Goal: Task Accomplishment & Management: Use online tool/utility

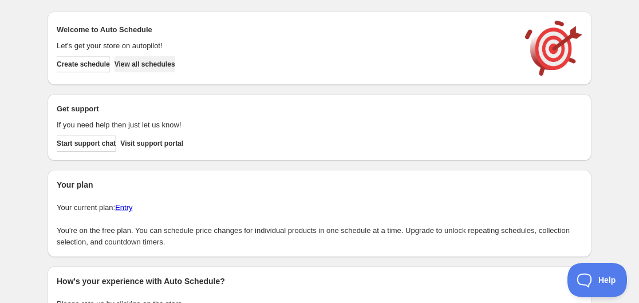
click at [160, 65] on span "View all schedules" at bounding box center [145, 64] width 61 height 9
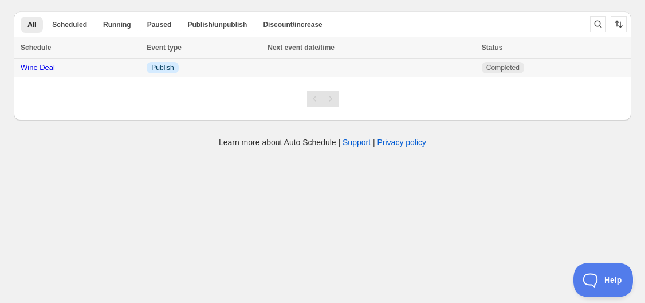
click at [103, 72] on div "Wine Deal" at bounding box center [80, 67] width 119 height 11
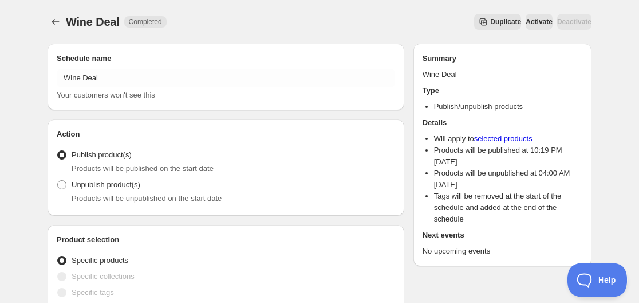
radio input "true"
checkbox input "true"
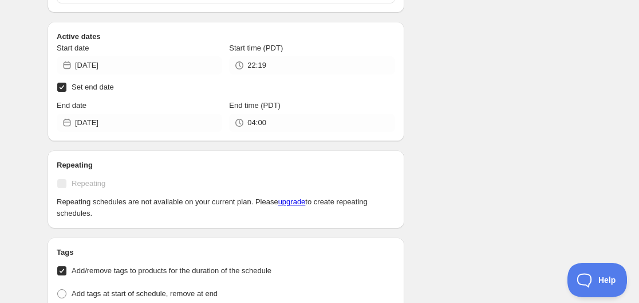
scroll to position [401, 0]
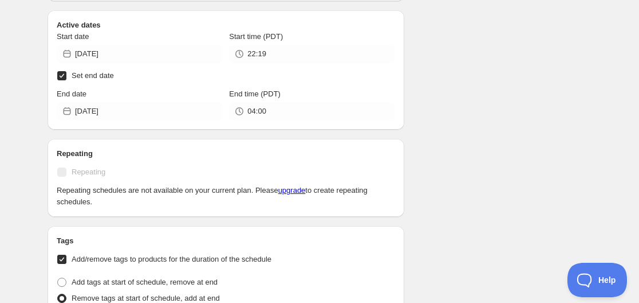
click at [65, 56] on icon at bounding box center [66, 53] width 11 height 11
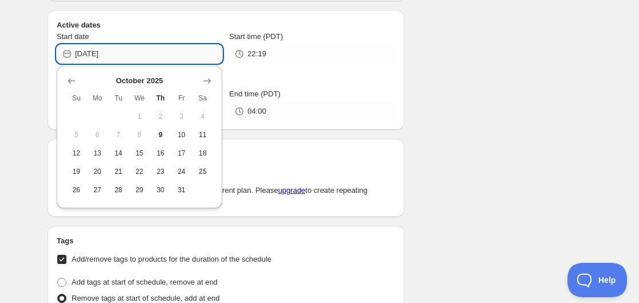
drag, startPoint x: 110, startPoint y: 55, endPoint x: 116, endPoint y: 54, distance: 5.8
click at [116, 54] on input "[DATE]" at bounding box center [148, 54] width 147 height 18
type input "[DATE]"
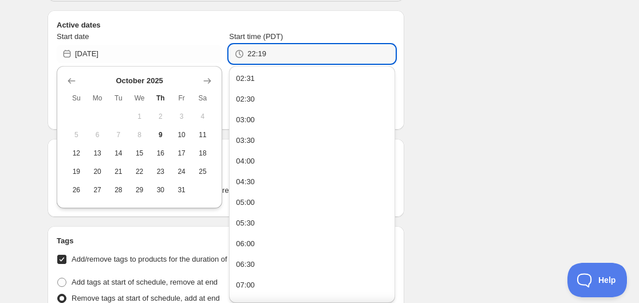
drag, startPoint x: 256, startPoint y: 55, endPoint x: 247, endPoint y: 54, distance: 8.7
click at [247, 54] on div "22:19" at bounding box center [312, 54] width 166 height 18
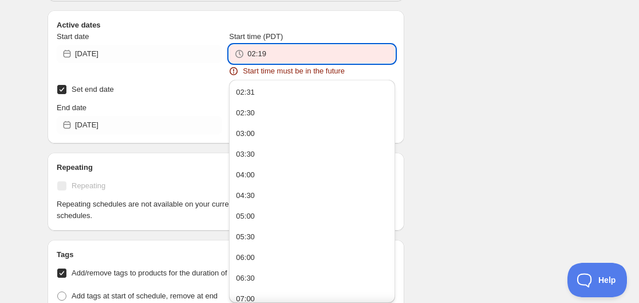
click at [264, 56] on input "02:19" at bounding box center [321, 54] width 147 height 18
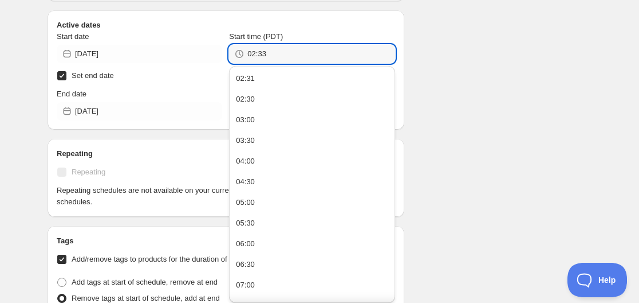
type input "02:33"
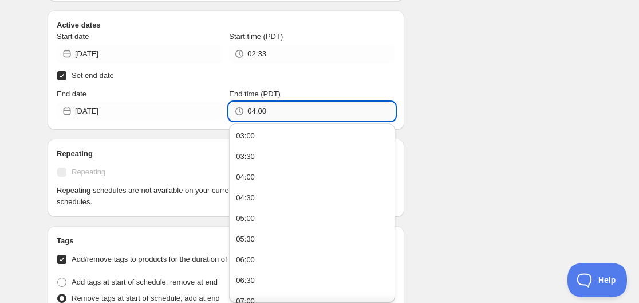
click at [250, 112] on input "04:00" at bounding box center [321, 111] width 147 height 18
click at [262, 110] on input "02:00" at bounding box center [321, 111] width 147 height 18
drag, startPoint x: 259, startPoint y: 112, endPoint x: 266, endPoint y: 112, distance: 7.4
click at [266, 112] on input "02:00" at bounding box center [321, 111] width 147 height 18
type input "02:35"
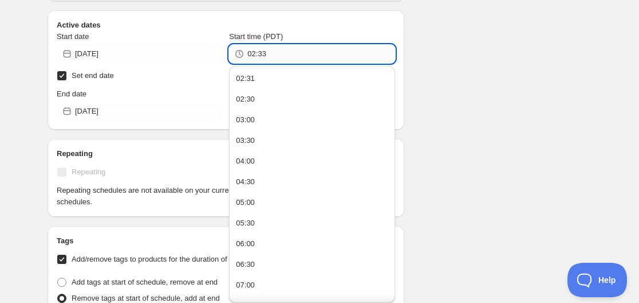
drag, startPoint x: 259, startPoint y: 53, endPoint x: 268, endPoint y: 54, distance: 8.7
click at [268, 54] on input "02:33" at bounding box center [321, 54] width 147 height 18
type input "02:50"
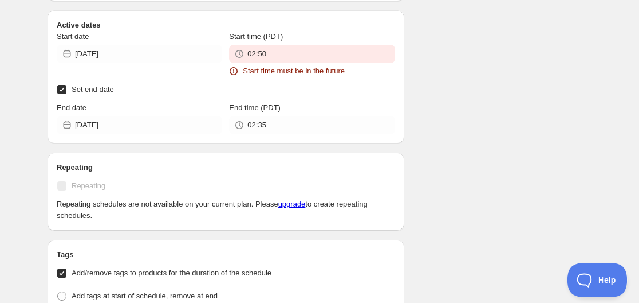
click at [61, 88] on input "Set end date" at bounding box center [61, 89] width 9 height 9
checkbox input "false"
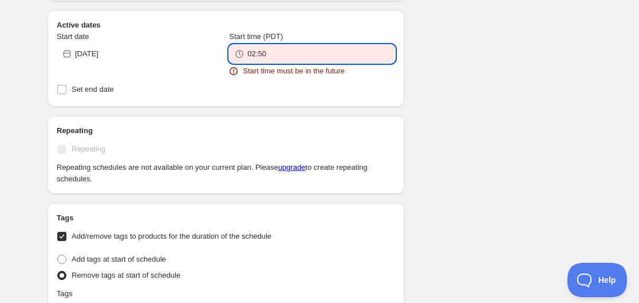
click at [253, 54] on input "02:50" at bounding box center [321, 54] width 147 height 18
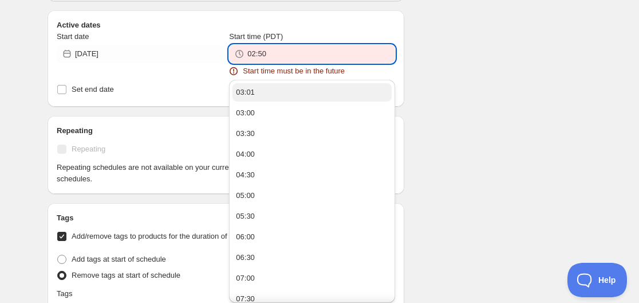
click at [251, 93] on div "03:01" at bounding box center [245, 92] width 19 height 11
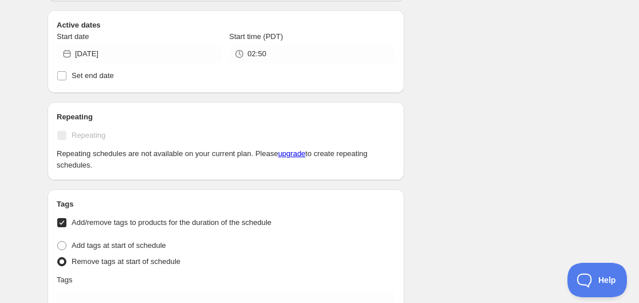
type input "03:01"
click at [195, 84] on div "Active dates Start date [DATE] Start time (PDT) 03:01 Set end date" at bounding box center [226, 51] width 357 height 83
click at [62, 75] on input "Set end date" at bounding box center [61, 75] width 9 height 9
checkbox input "true"
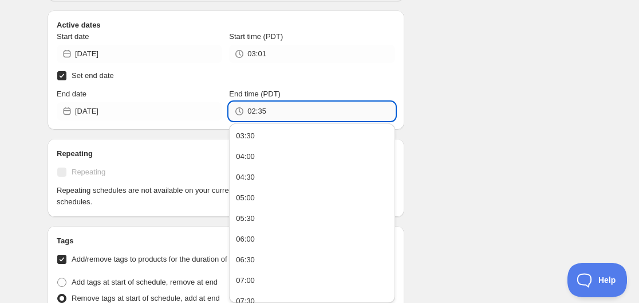
click at [250, 114] on input "02:35" at bounding box center [321, 111] width 147 height 18
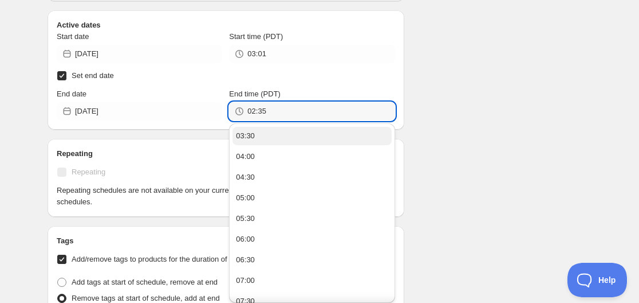
click at [250, 136] on div "03:30" at bounding box center [245, 135] width 19 height 11
click at [258, 112] on input "03:30" at bounding box center [321, 111] width 147 height 18
type input "03:10"
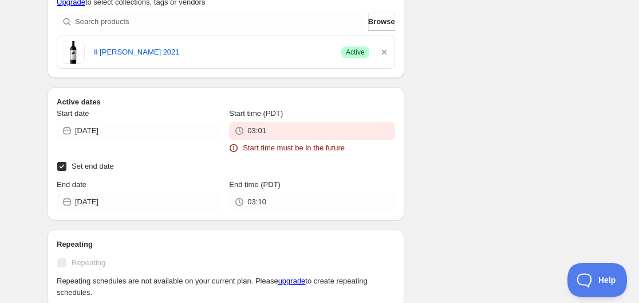
scroll to position [478, 0]
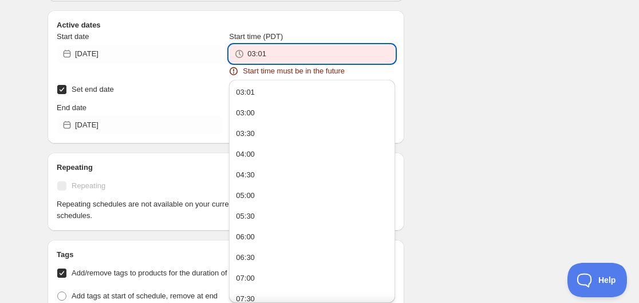
click at [277, 53] on input "03:01" at bounding box center [321, 54] width 147 height 18
click at [442, 30] on div "There were some issues with your form submission Start time must be in the futu…" at bounding box center [315, 280] width 554 height 1449
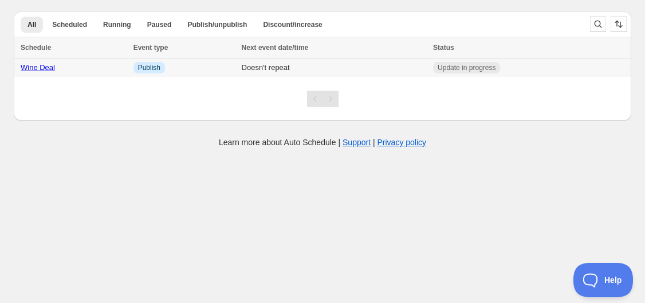
click at [138, 71] on span "Publish" at bounding box center [149, 67] width 22 height 9
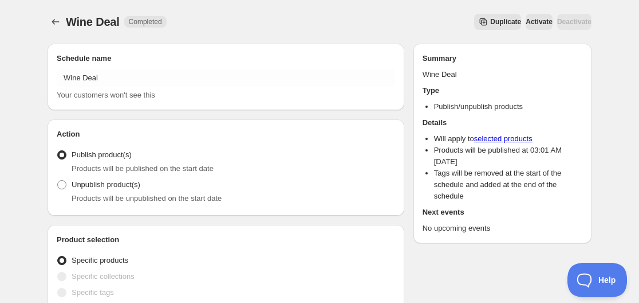
click at [526, 22] on span "Activate" at bounding box center [539, 21] width 27 height 9
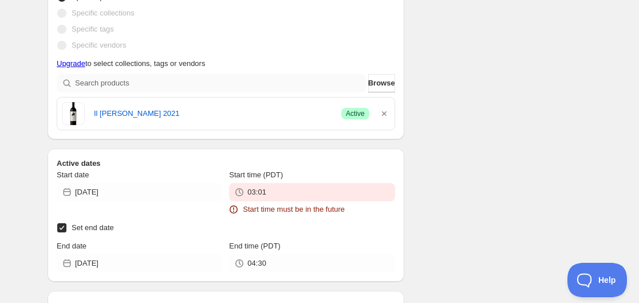
scroll to position [401, 0]
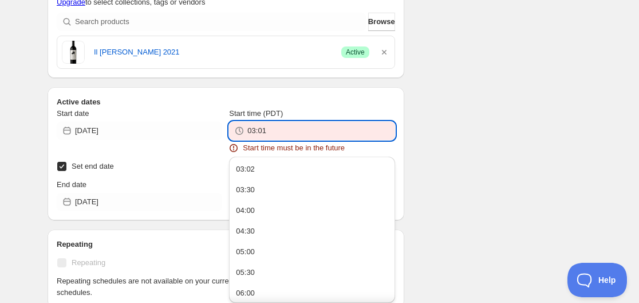
drag, startPoint x: 262, startPoint y: 132, endPoint x: 268, endPoint y: 133, distance: 5.8
click at [268, 133] on input "03:01" at bounding box center [321, 130] width 147 height 18
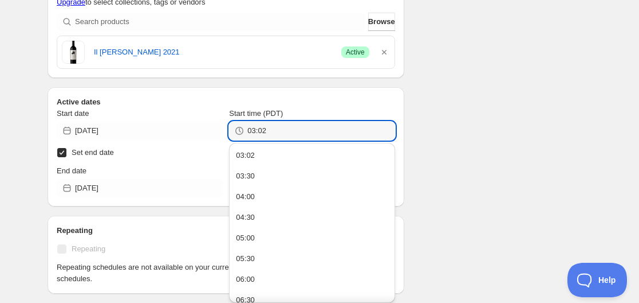
type input "03:02"
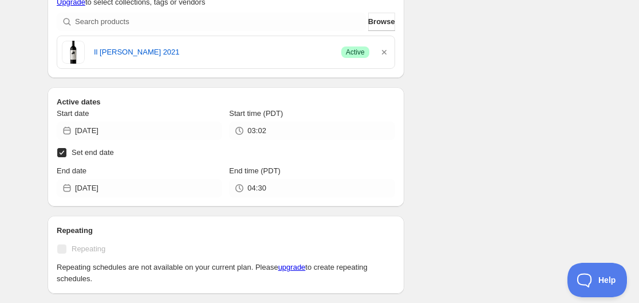
scroll to position [324, 0]
